Goal: Task Accomplishment & Management: Manage account settings

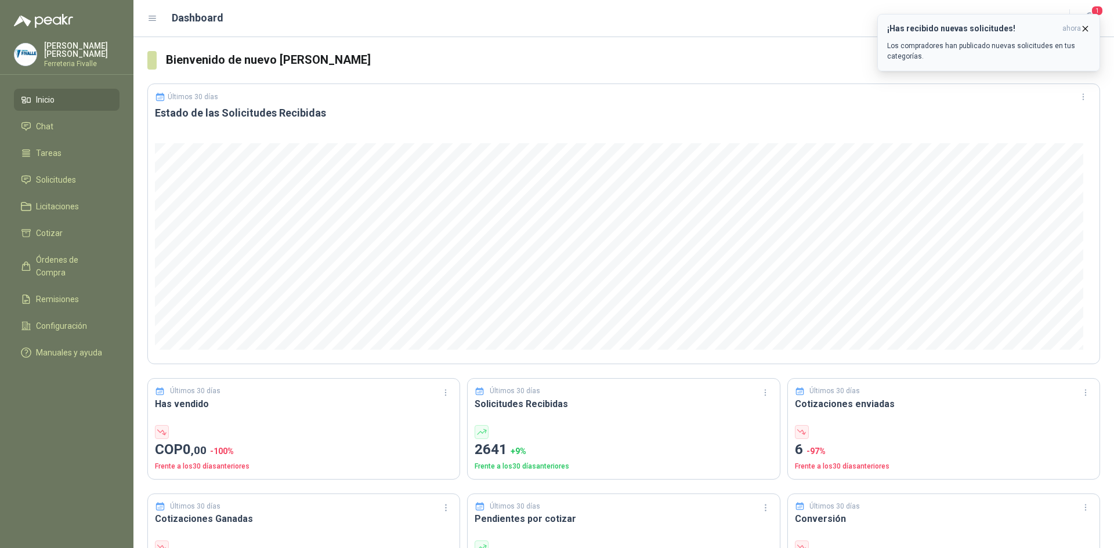
click at [974, 35] on div "¡Has recibido nuevas solicitudes! ahora Los compradores han publicado nuevas so…" at bounding box center [988, 43] width 203 height 38
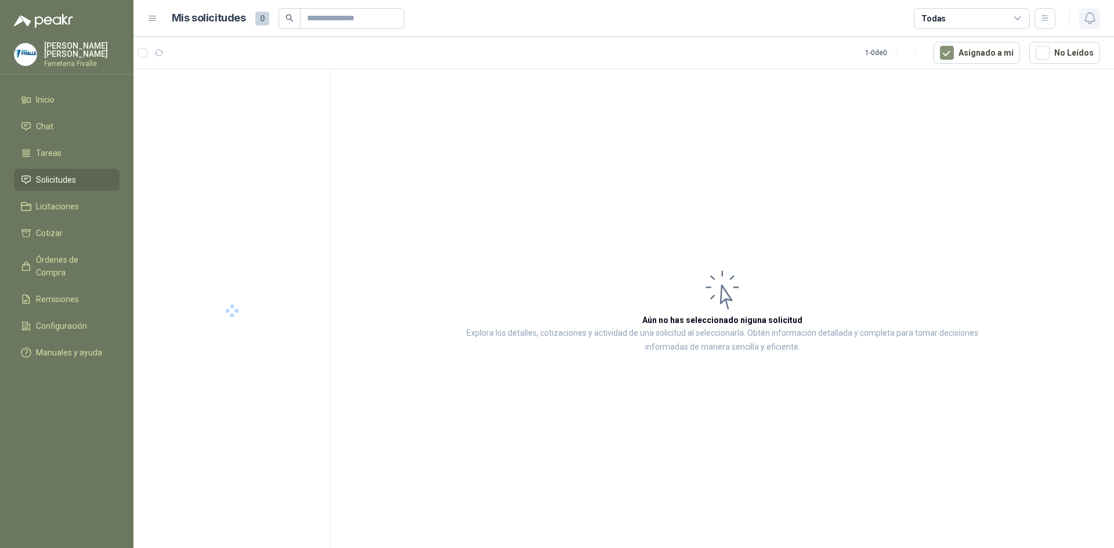
click at [1091, 13] on icon "button" at bounding box center [1089, 18] width 10 height 11
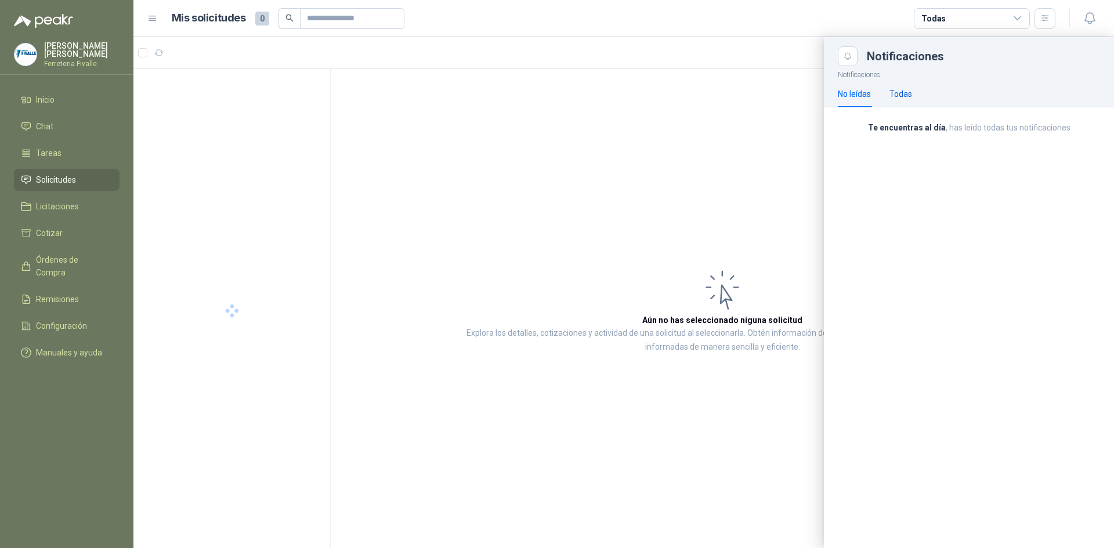
click at [902, 100] on div "Todas" at bounding box center [901, 94] width 23 height 13
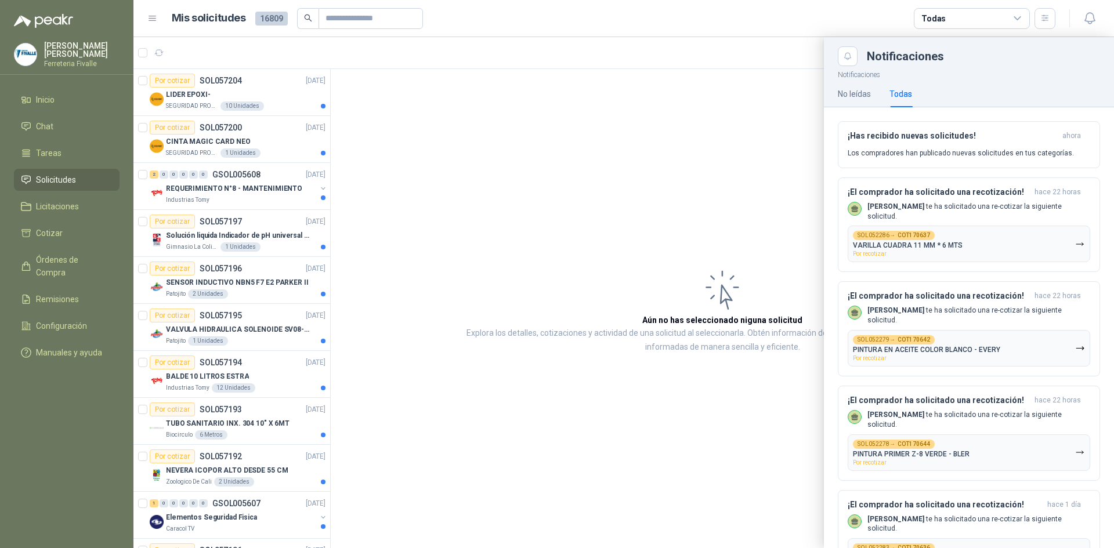
click at [627, 198] on div at bounding box center [623, 292] width 981 height 511
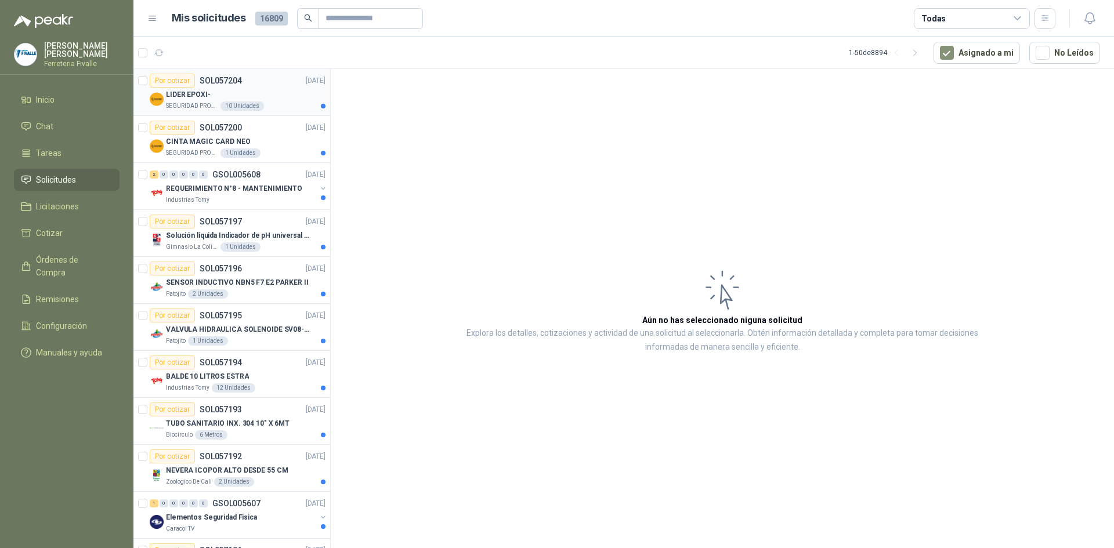
click at [203, 95] on p "LIDER EPOXI-" at bounding box center [188, 94] width 45 height 11
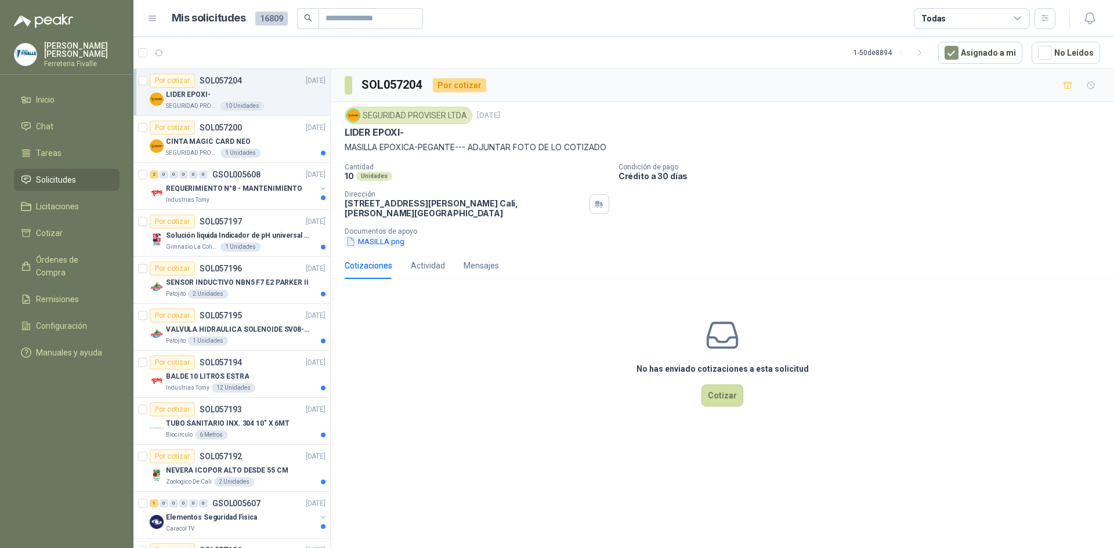
click at [369, 245] on button "MASILLA.png" at bounding box center [375, 242] width 61 height 12
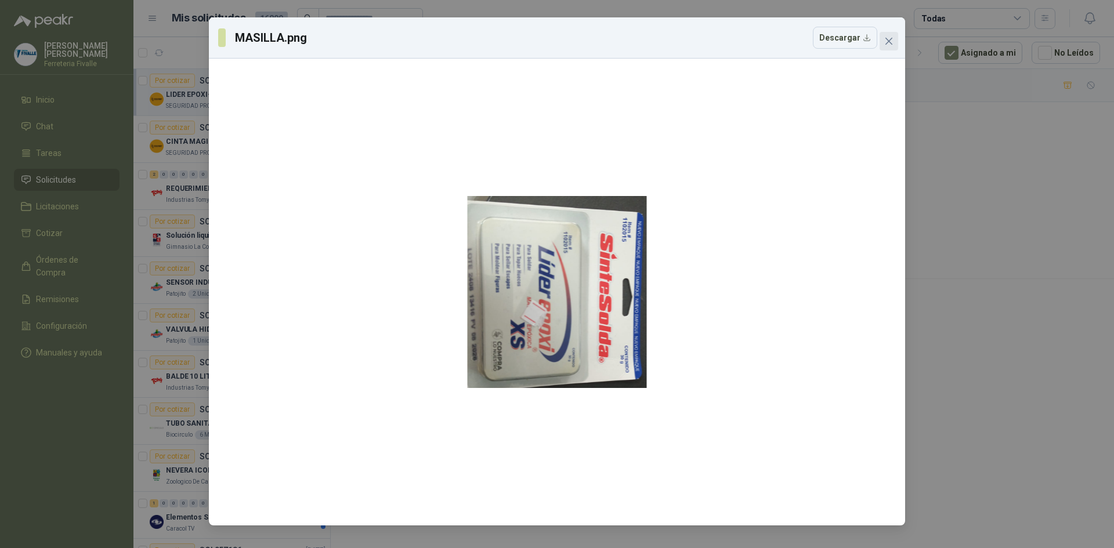
click at [895, 45] on span "Close" at bounding box center [889, 41] width 19 height 9
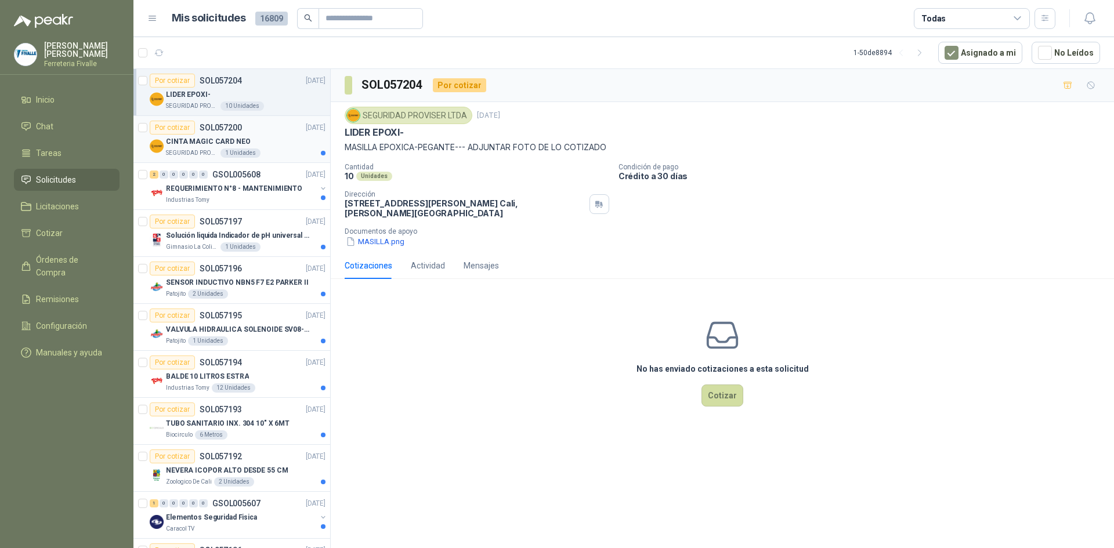
click at [251, 123] on div "Por cotizar SOL057200 [DATE]" at bounding box center [238, 128] width 176 height 14
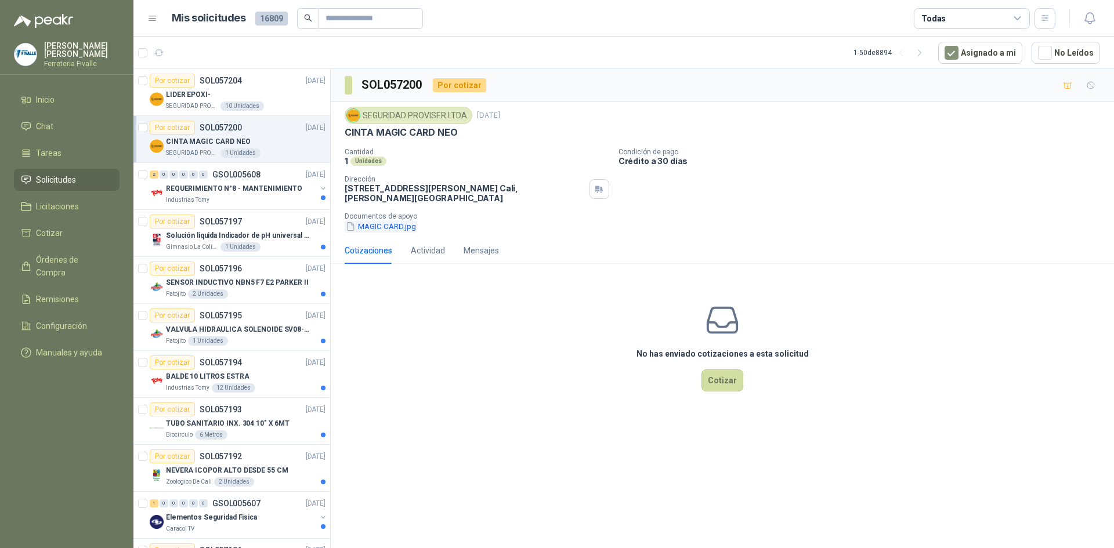
click at [365, 229] on button "MAGIC CARD.jpg" at bounding box center [381, 226] width 73 height 12
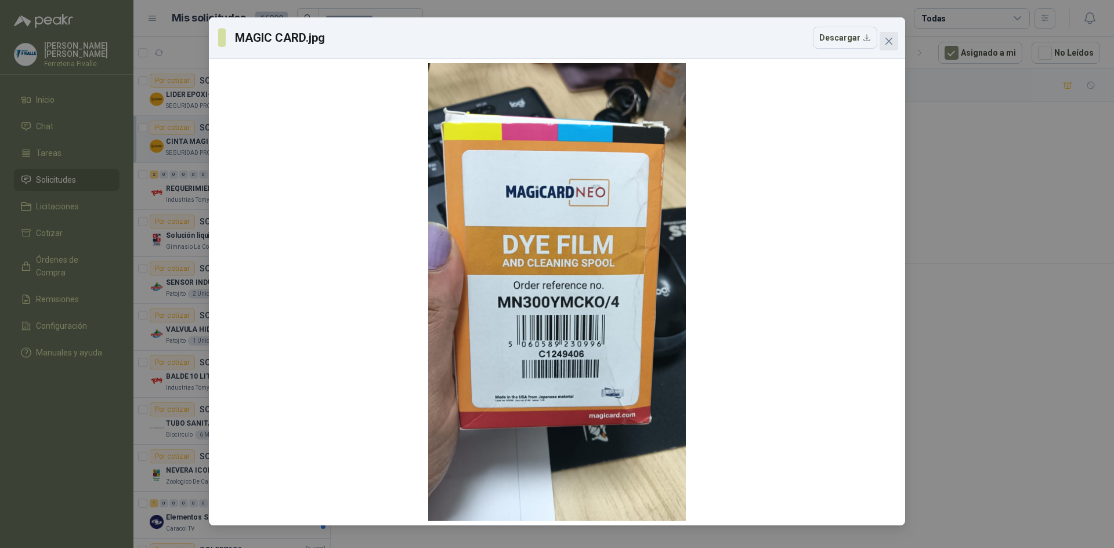
click at [894, 46] on button "Close" at bounding box center [889, 41] width 19 height 19
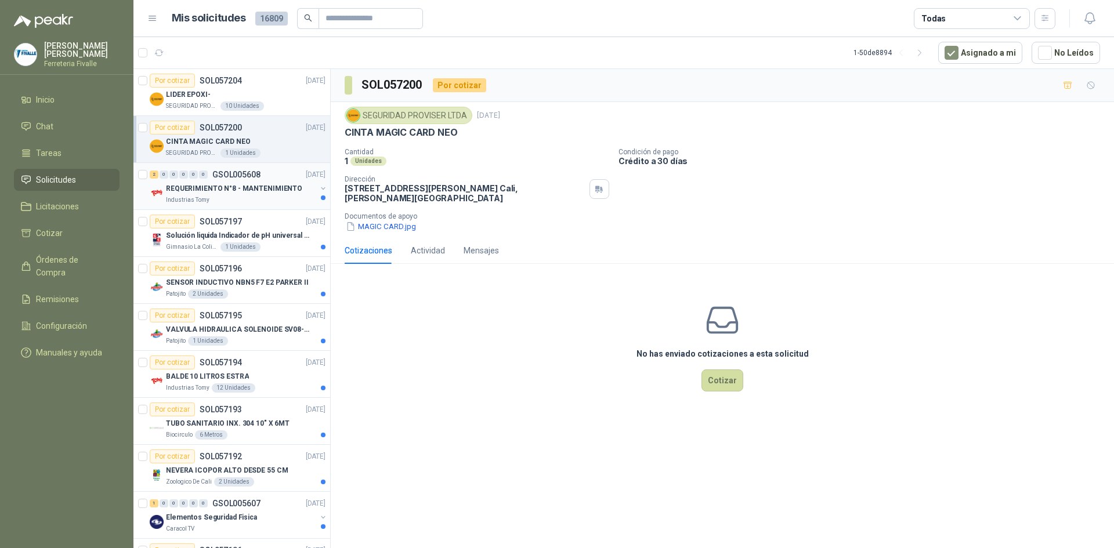
click at [292, 198] on div "Industrias Tomy" at bounding box center [241, 200] width 150 height 9
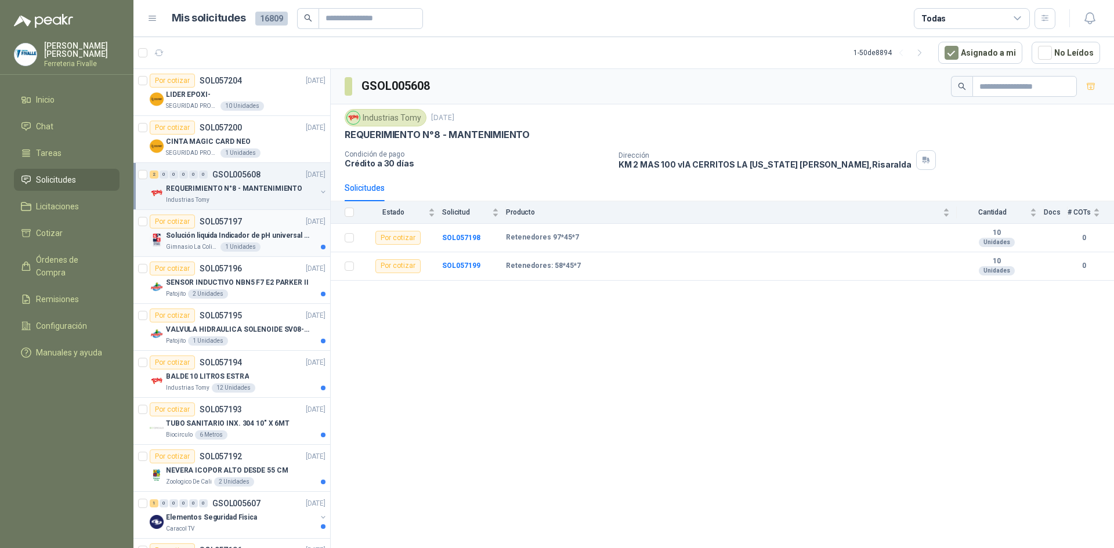
click at [243, 237] on p "Solución liquida Indicador de pH universal de 500ml o 20 de 25ml (no tiras de p…" at bounding box center [238, 235] width 144 height 11
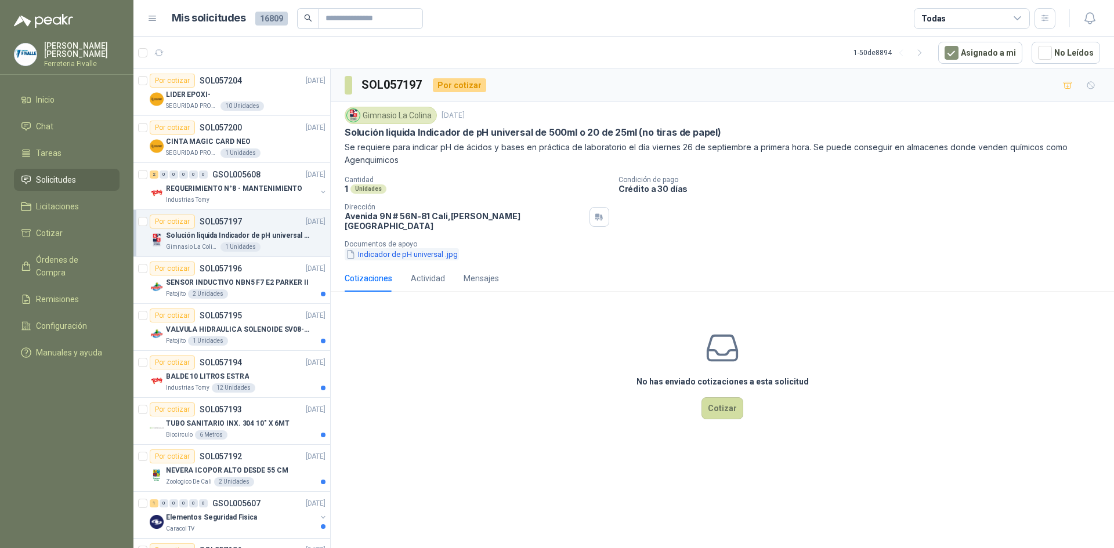
click at [392, 248] on button "Indicador de pH universal .jpg" at bounding box center [402, 254] width 114 height 12
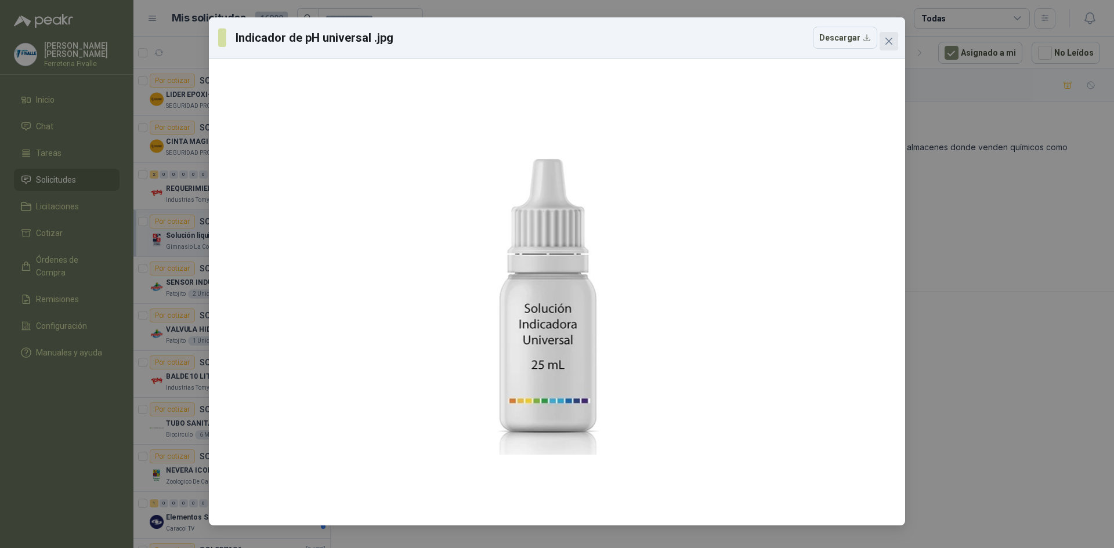
click at [892, 40] on icon "close" at bounding box center [888, 41] width 9 height 9
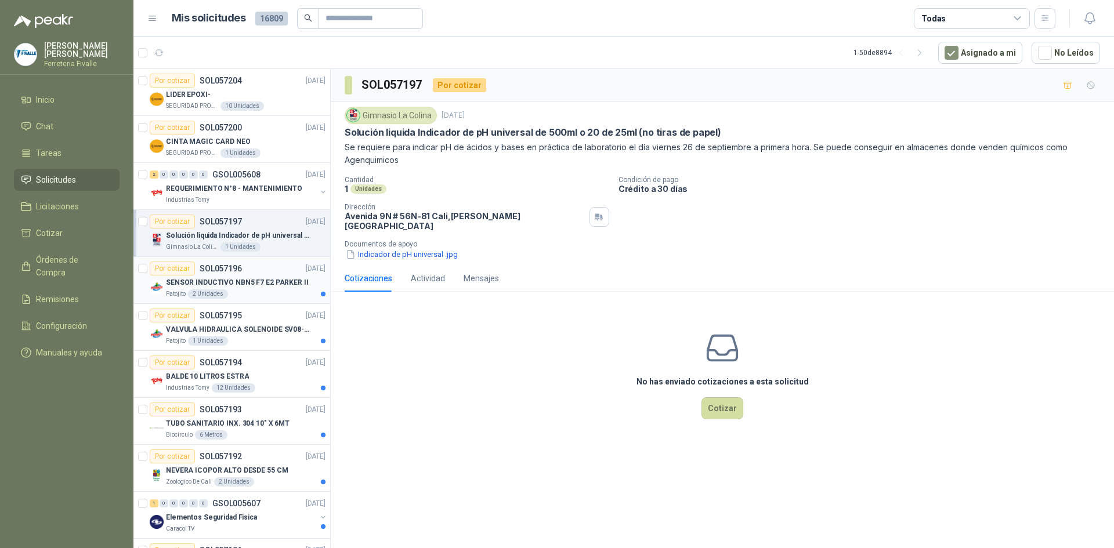
click at [242, 276] on div "SENSOR INDUCTIVO NBN5 F7 E2 PARKER II" at bounding box center [246, 283] width 160 height 14
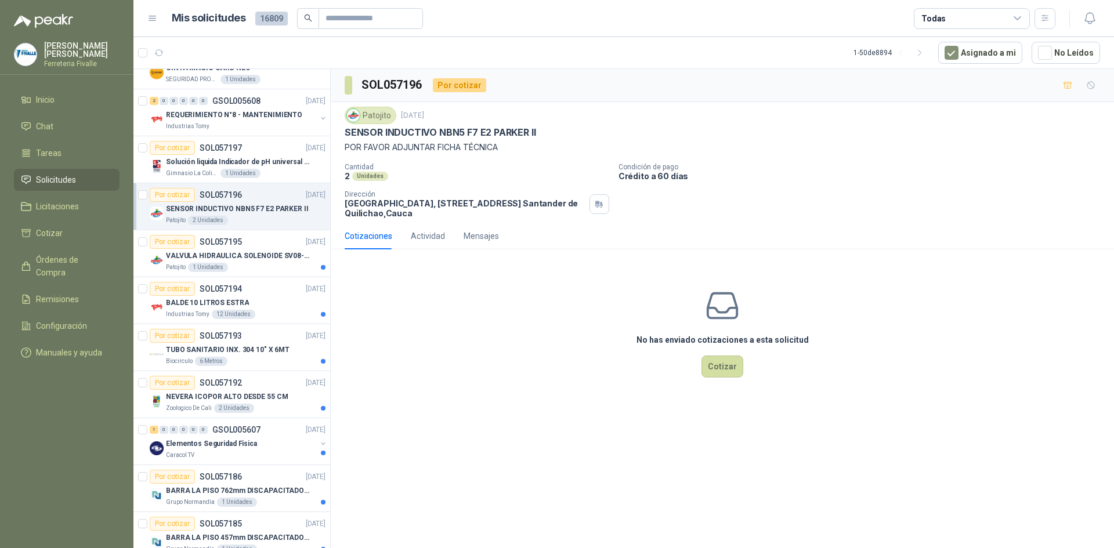
scroll to position [174, 0]
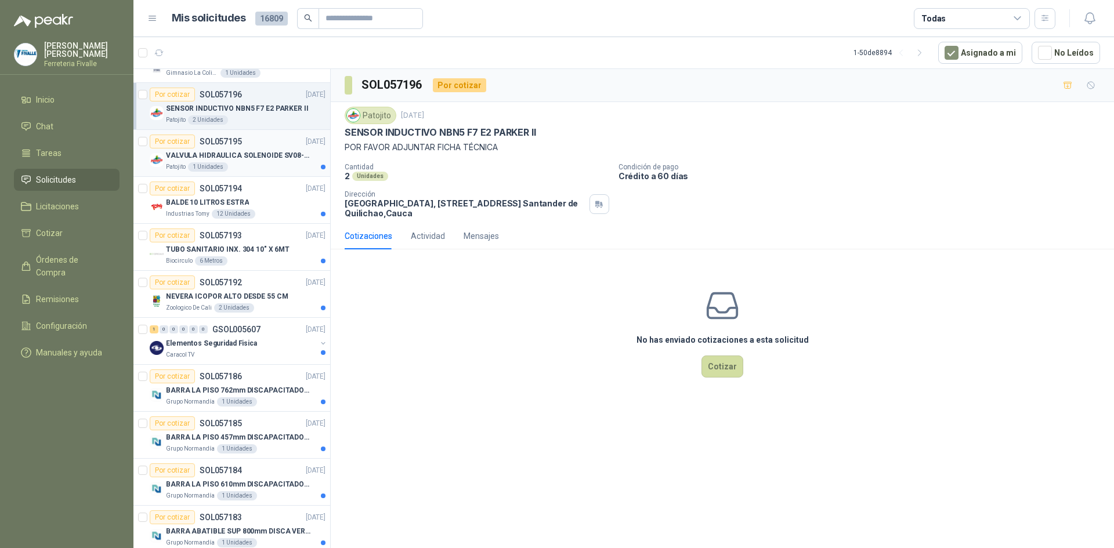
click at [227, 161] on div "VALVULA HIDRAULICA SOLENOIDE SV08-20" at bounding box center [246, 156] width 160 height 14
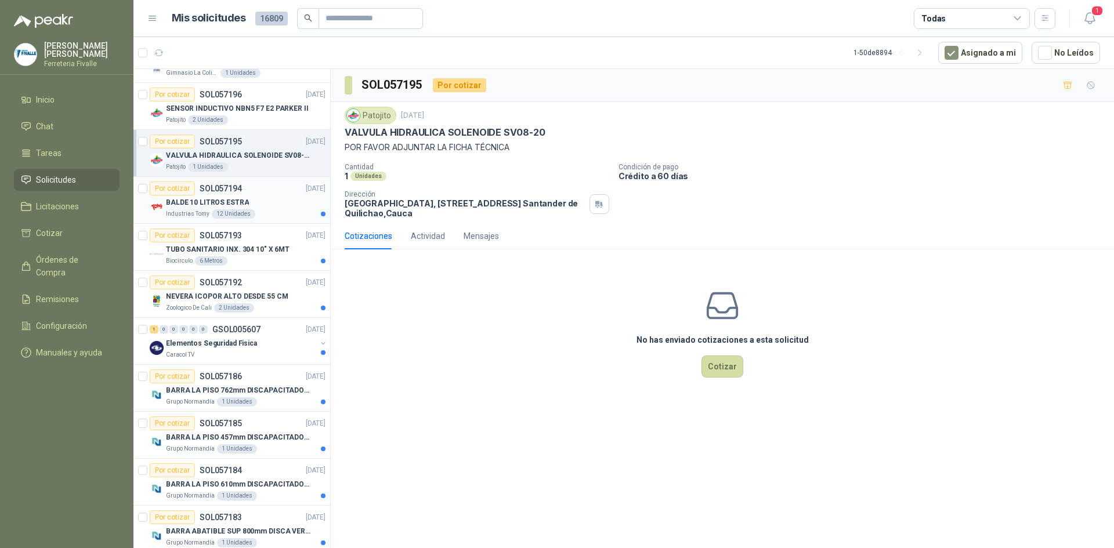
click at [255, 211] on div "Industrias Tomy 12 Unidades" at bounding box center [246, 213] width 160 height 9
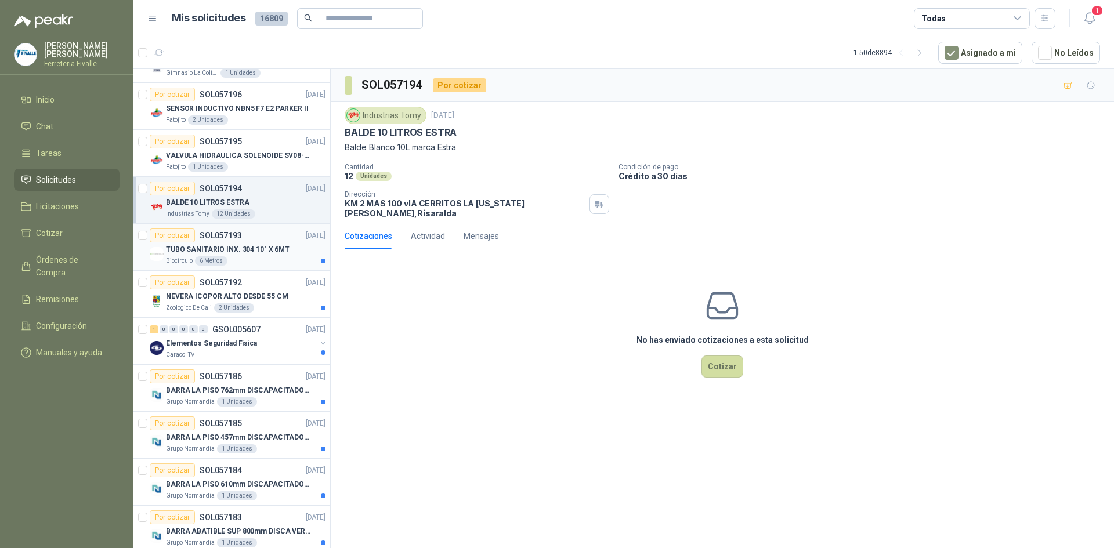
click at [269, 263] on div "Biocirculo 6 Metros" at bounding box center [246, 260] width 160 height 9
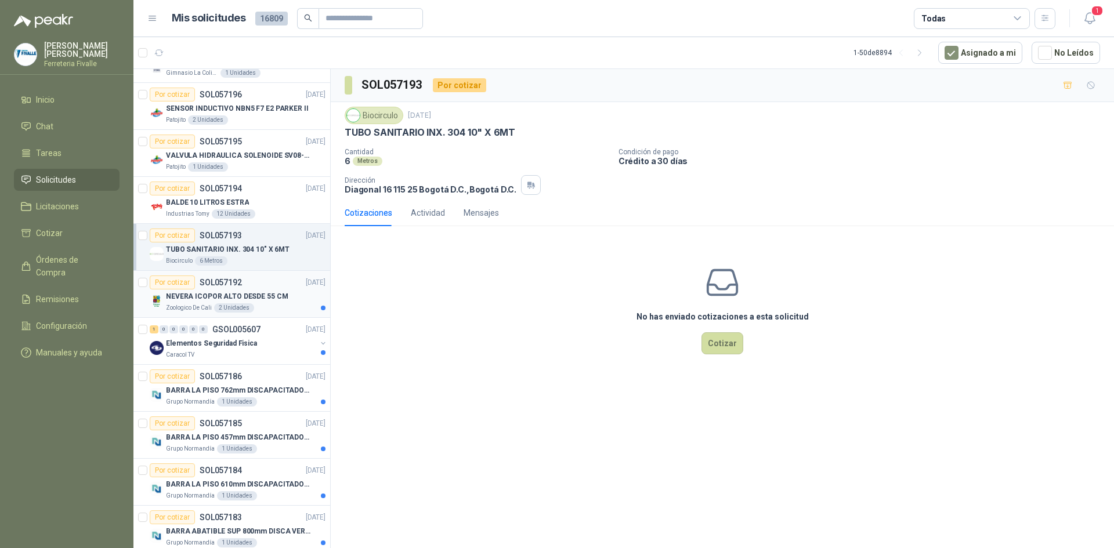
click at [266, 298] on p "NEVERA ICOPOR ALTO DESDE 55 CM" at bounding box center [227, 296] width 122 height 11
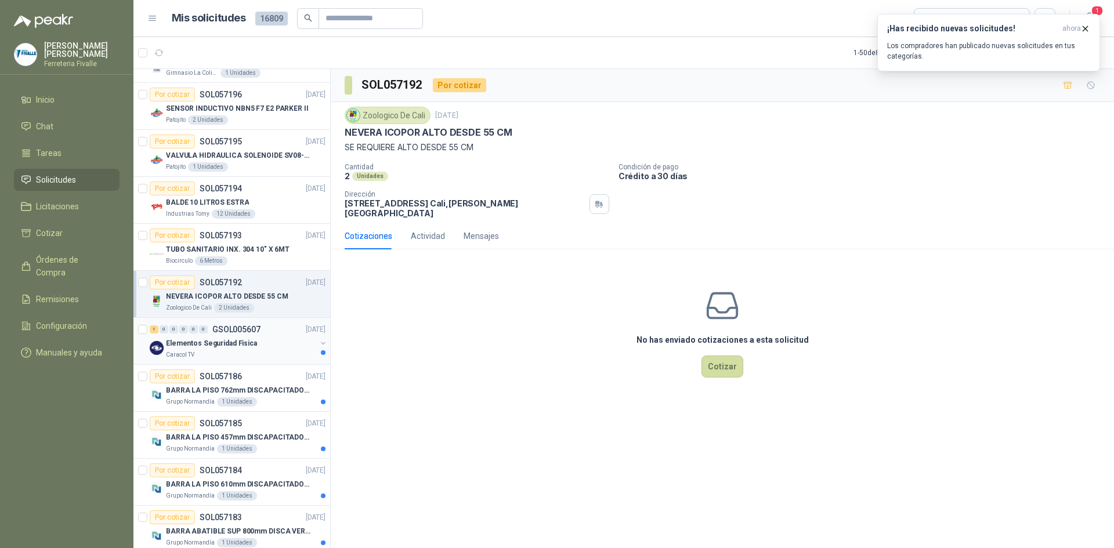
click at [258, 341] on div "Elementos Seguridad Fisica" at bounding box center [241, 344] width 150 height 14
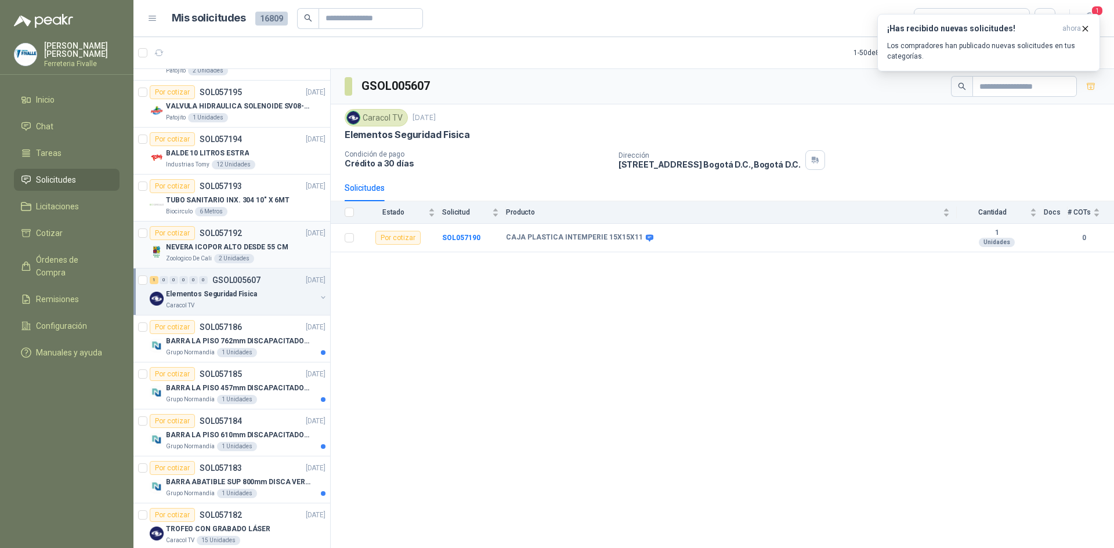
scroll to position [290, 0]
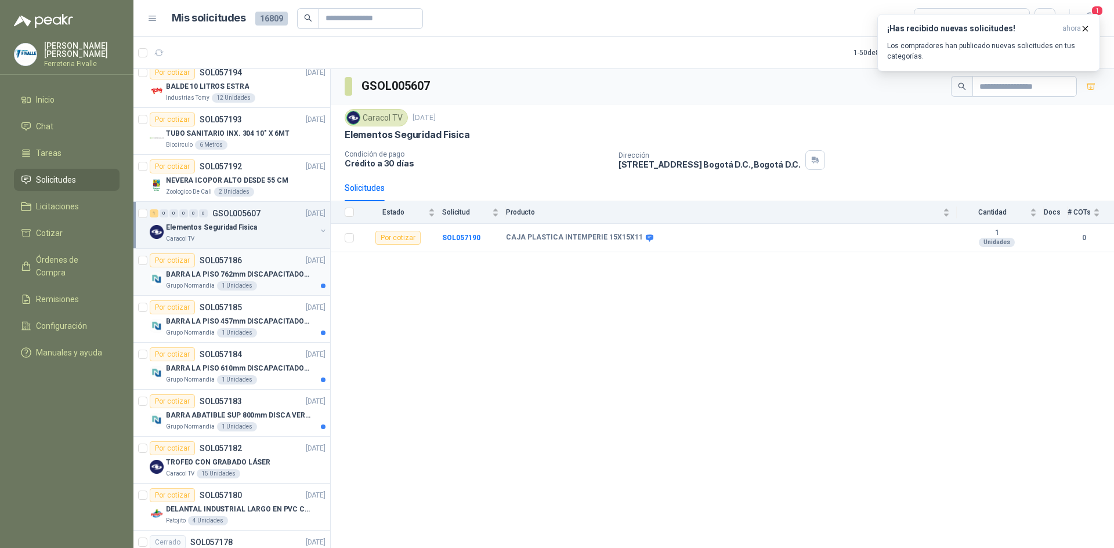
click at [262, 276] on p "BARRA LA PISO 762mm DISCAPACITADOS SOCO" at bounding box center [238, 274] width 144 height 11
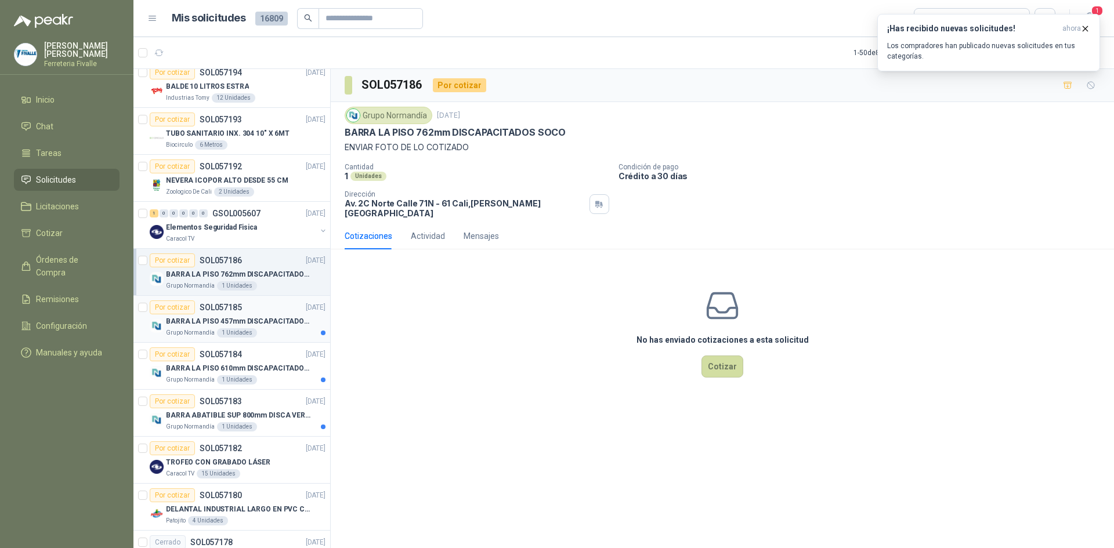
click at [262, 327] on div "BARRA LA PISO 457mm DISCAPACITADOS SOCO" at bounding box center [246, 321] width 160 height 14
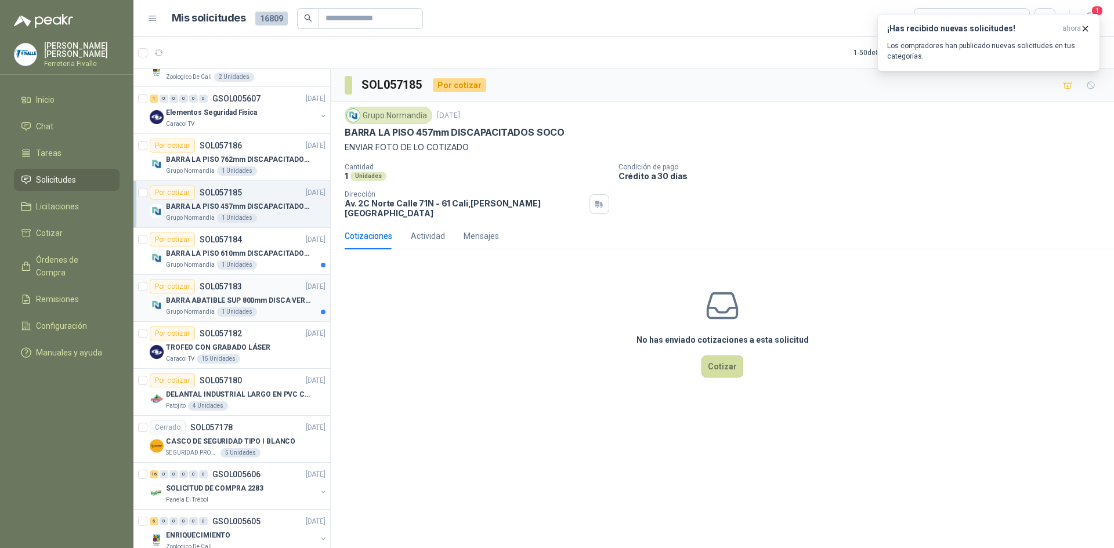
scroll to position [406, 0]
click at [280, 253] on p "BARRA LA PISO 610mm DISCAPACITADOS SOCO" at bounding box center [238, 252] width 144 height 11
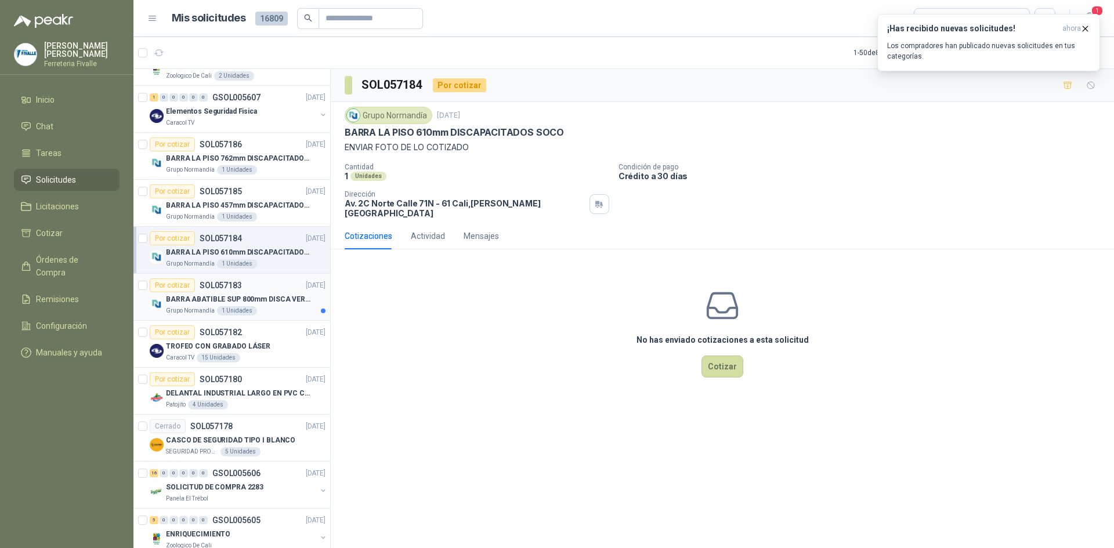
click at [262, 307] on div "Grupo Normandía 1 Unidades" at bounding box center [246, 310] width 160 height 9
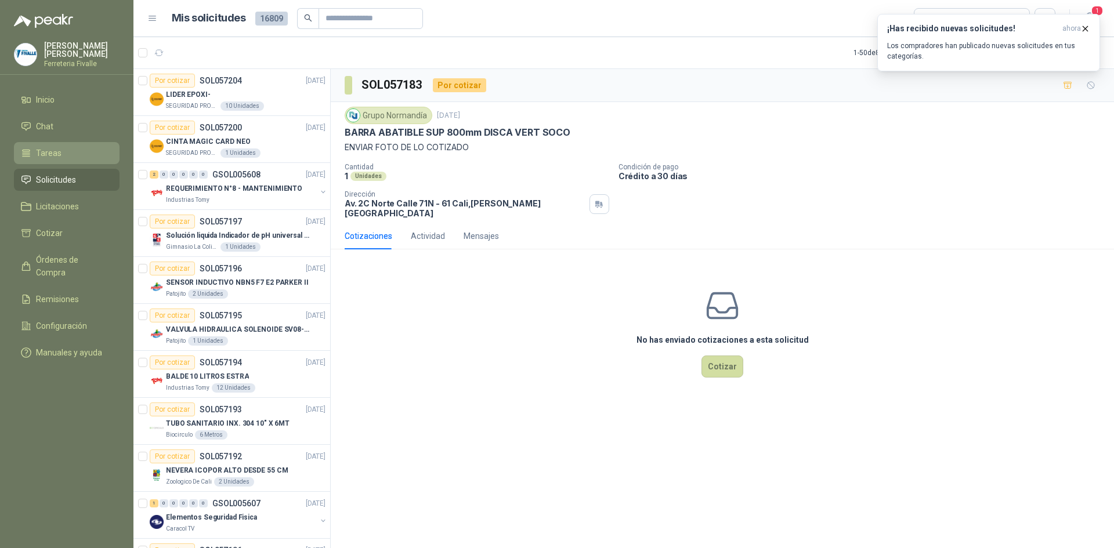
click at [64, 157] on li "Tareas" at bounding box center [67, 153] width 92 height 13
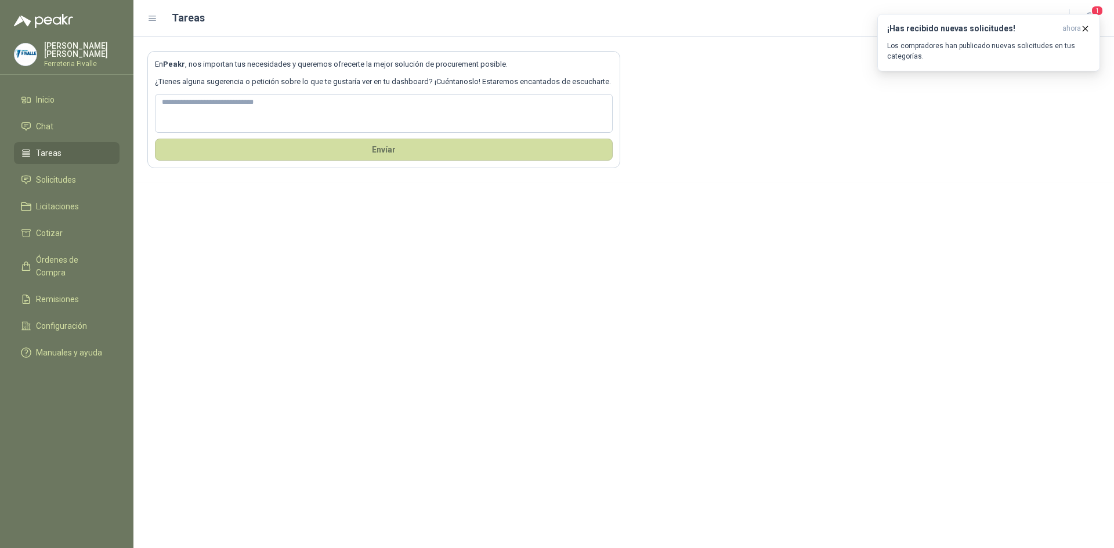
click at [73, 281] on ul "Inicio Chat Tareas Solicitudes Licitaciones Cotizar Órdenes de Compra Remisione…" at bounding box center [66, 229] width 133 height 280
click at [73, 272] on span "Órdenes de Compra" at bounding box center [72, 267] width 73 height 26
